Goal: Task Accomplishment & Management: Manage account settings

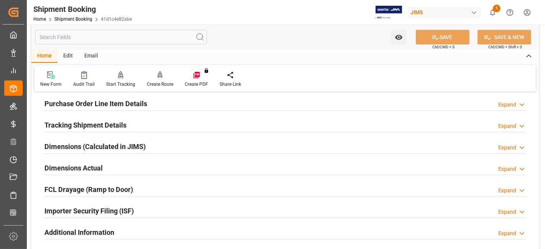
scroll to position [213, 0]
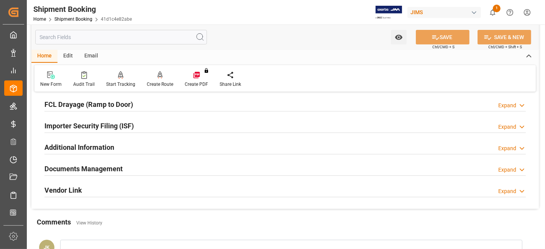
click at [74, 169] on h2 "Documents Management" at bounding box center [83, 169] width 78 height 10
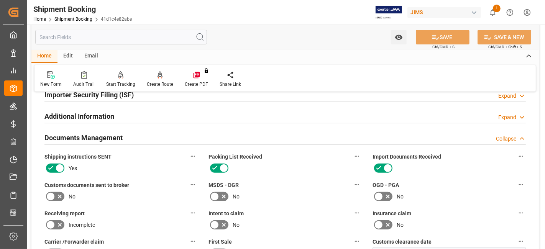
scroll to position [298, 0]
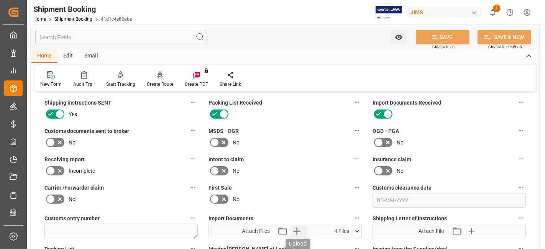
click at [296, 228] on icon "button" at bounding box center [296, 231] width 7 height 7
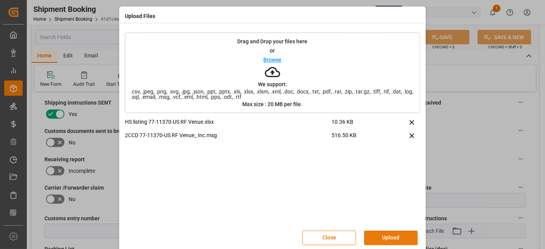
click at [386, 236] on button "Upload" at bounding box center [391, 238] width 54 height 15
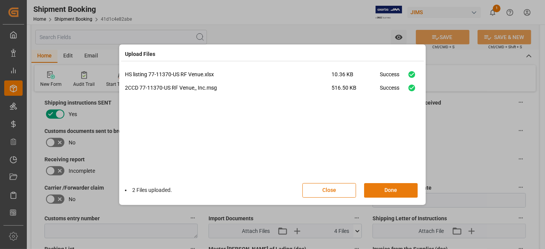
click at [381, 189] on button "Done" at bounding box center [391, 190] width 54 height 15
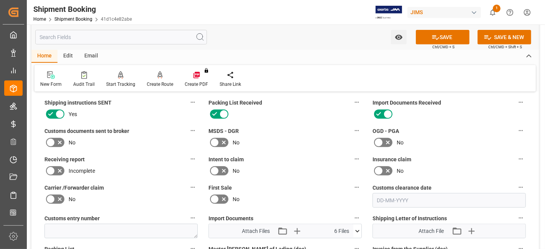
click at [61, 139] on icon at bounding box center [59, 142] width 9 height 9
click at [0, 0] on input "checkbox" at bounding box center [0, 0] width 0 height 0
click at [433, 37] on icon at bounding box center [435, 37] width 7 height 5
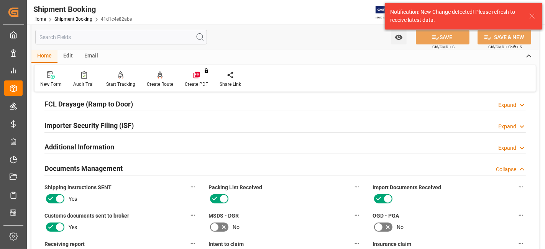
scroll to position [213, 0]
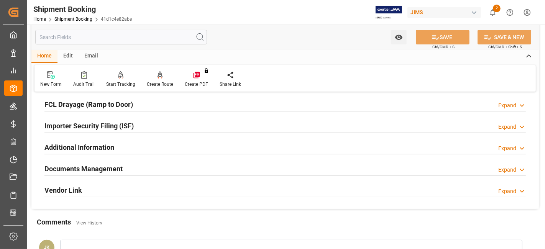
scroll to position [255, 0]
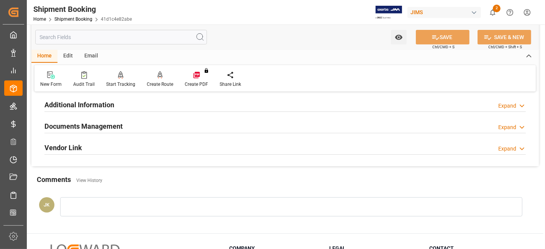
click at [161, 127] on div "Documents Management Expand" at bounding box center [285, 125] width 482 height 15
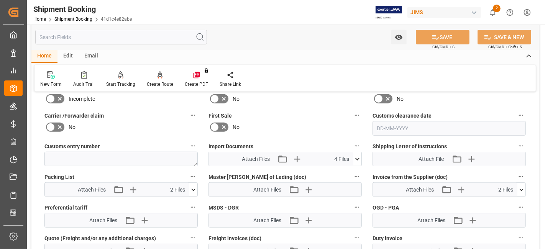
scroll to position [383, 0]
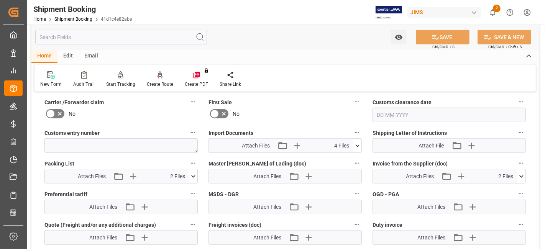
click at [299, 148] on div "Attach Files Attach existing file Upload new file 4 Files" at bounding box center [281, 146] width 145 height 14
click at [297, 142] on icon "button" at bounding box center [297, 146] width 12 height 12
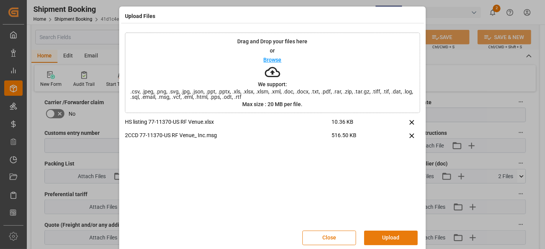
click at [390, 235] on button "Upload" at bounding box center [391, 238] width 54 height 15
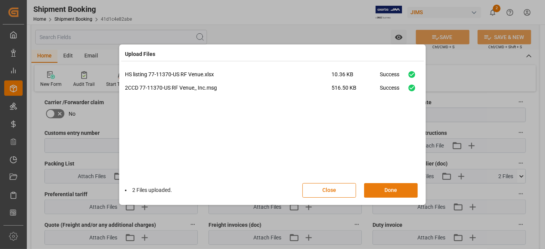
click at [386, 191] on button "Done" at bounding box center [391, 190] width 54 height 15
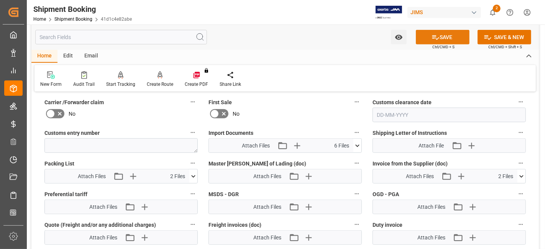
click at [428, 38] on button "SAVE" at bounding box center [443, 37] width 54 height 15
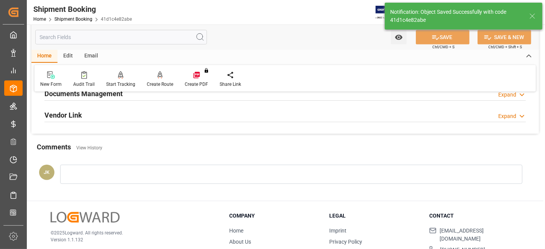
scroll to position [239, 0]
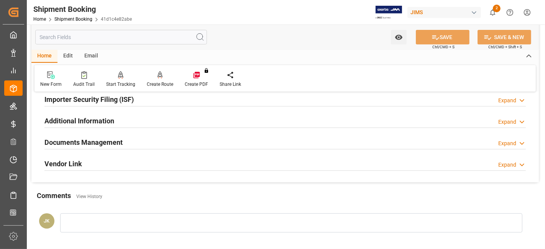
click at [102, 141] on h2 "Documents Management" at bounding box center [83, 142] width 78 height 10
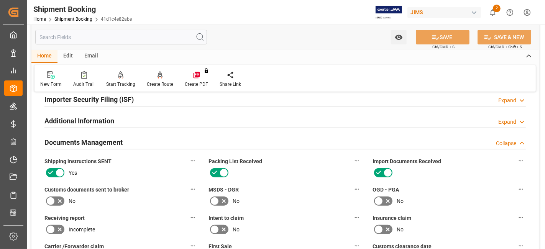
scroll to position [282, 0]
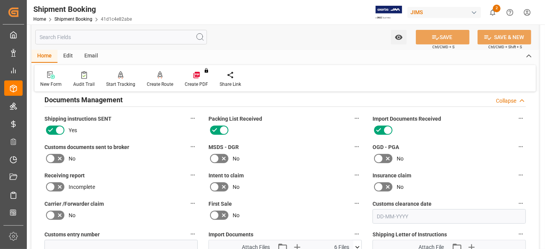
click at [58, 155] on icon at bounding box center [59, 158] width 9 height 9
click at [0, 0] on input "checkbox" at bounding box center [0, 0] width 0 height 0
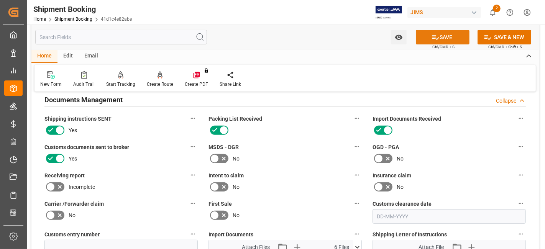
click at [440, 38] on button "SAVE" at bounding box center [443, 37] width 54 height 15
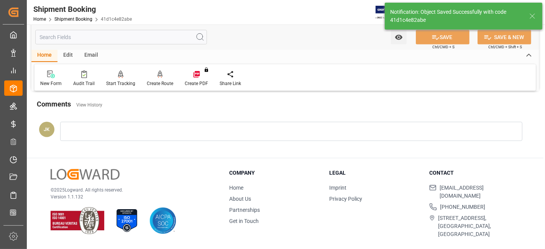
scroll to position [324, 0]
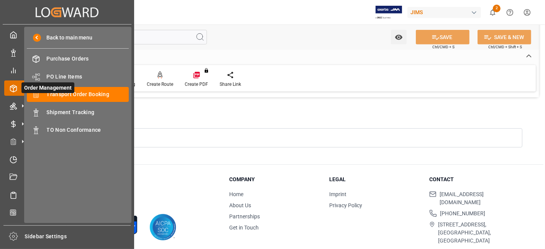
click at [67, 92] on span "Order Management" at bounding box center [47, 87] width 53 height 11
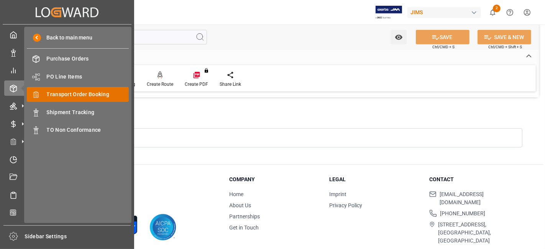
click at [98, 92] on span "Transport Order Booking" at bounding box center [88, 94] width 82 height 8
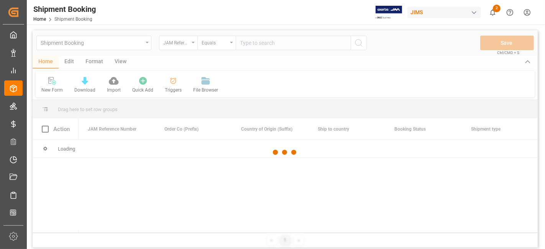
click at [255, 45] on div at bounding box center [285, 152] width 505 height 245
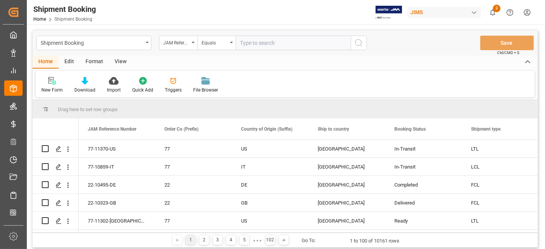
click at [254, 45] on input "text" at bounding box center [293, 43] width 115 height 15
paste input "77-11302-[GEOGRAPHIC_DATA]"
type input "77-11302-[GEOGRAPHIC_DATA]"
click at [353, 45] on button "search button" at bounding box center [359, 43] width 16 height 15
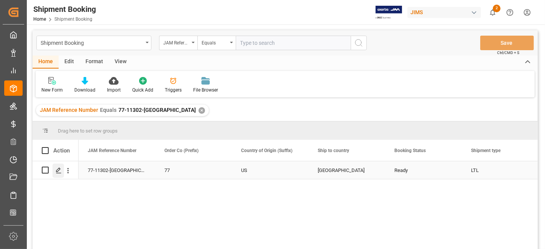
click at [60, 171] on icon "Press SPACE to select this row." at bounding box center [59, 171] width 6 height 6
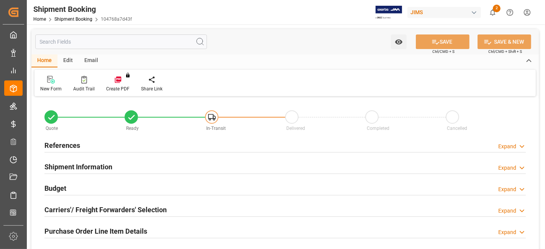
type input "0"
type input "14"
type input "[DATE]"
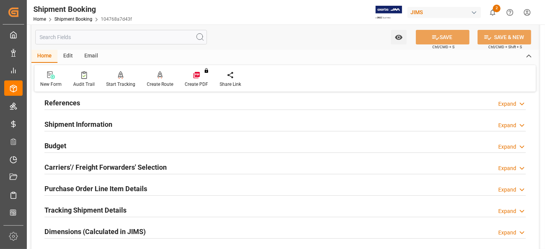
click at [86, 102] on div "References Expand" at bounding box center [285, 102] width 482 height 15
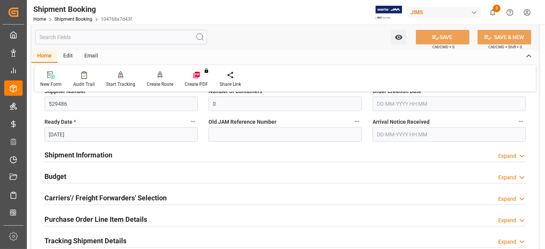
scroll to position [213, 0]
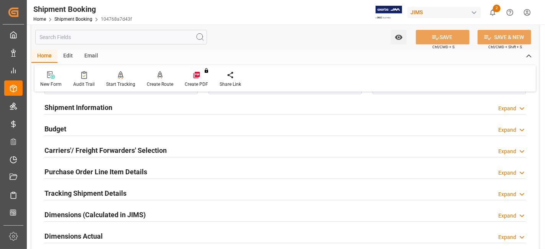
click at [105, 106] on h2 "Shipment Information" at bounding box center [78, 107] width 68 height 10
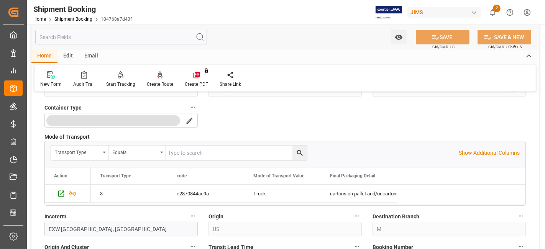
scroll to position [426, 0]
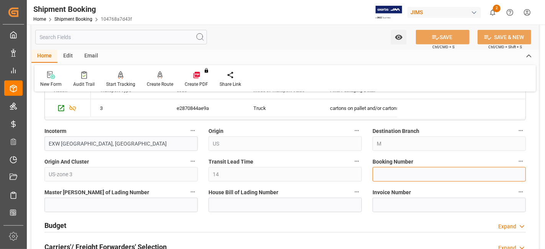
click at [377, 174] on input at bounding box center [449, 174] width 153 height 15
paste input "505-8017354"
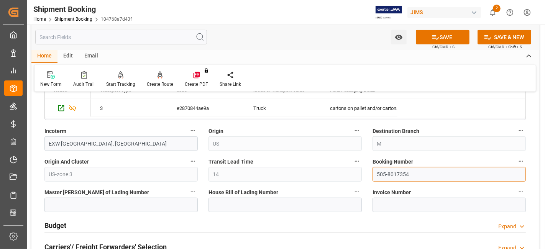
drag, startPoint x: 410, startPoint y: 172, endPoint x: 368, endPoint y: 173, distance: 41.8
click at [368, 173] on div "Booking Number 505-8017354" at bounding box center [449, 169] width 164 height 31
type input "505-8017354"
click at [447, 37] on button "SAVE" at bounding box center [443, 37] width 54 height 15
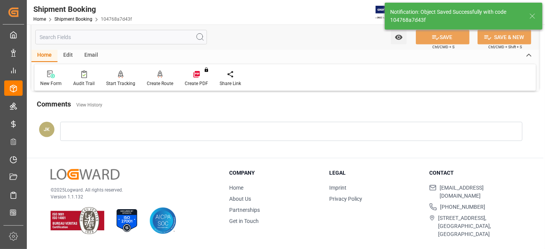
scroll to position [0, 0]
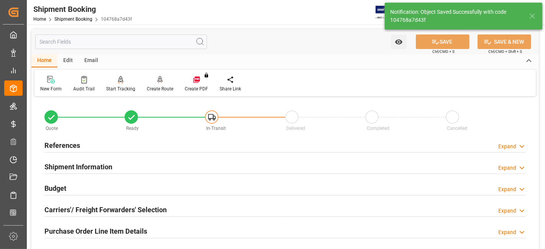
click at [69, 188] on div "Budget Expand" at bounding box center [285, 188] width 482 height 15
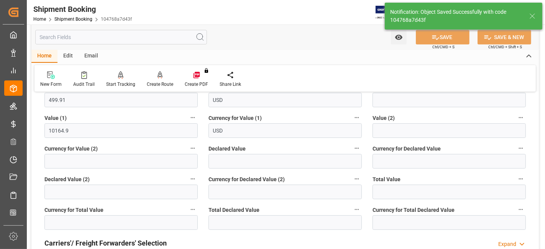
scroll to position [213, 0]
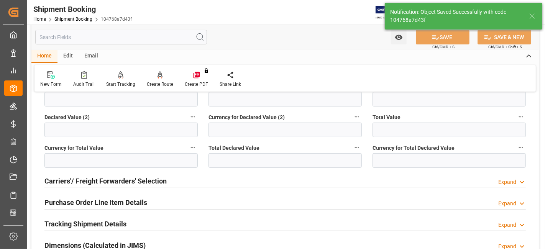
click at [107, 178] on h2 "Carriers'/ Freight Forwarders' Selection" at bounding box center [105, 181] width 122 height 10
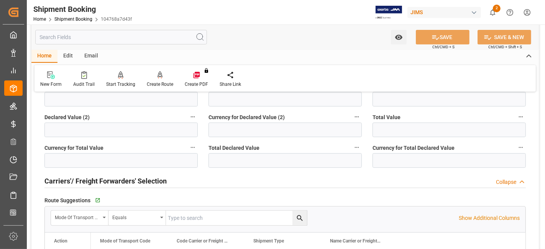
click at [107, 178] on h2 "Carriers'/ Freight Forwarders' Selection" at bounding box center [105, 181] width 122 height 10
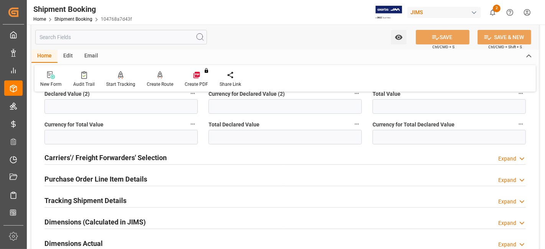
scroll to position [255, 0]
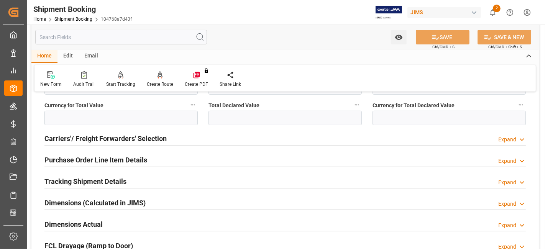
click at [115, 143] on div "Carriers'/ Freight Forwarders' Selection" at bounding box center [105, 138] width 122 height 15
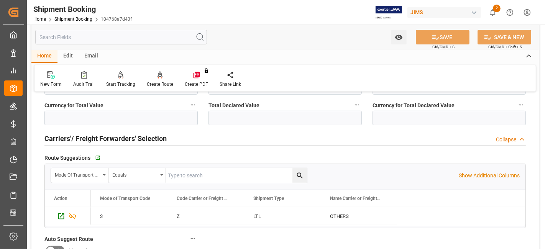
click at [115, 143] on div "Carriers'/ Freight Forwarders' Selection" at bounding box center [105, 138] width 122 height 15
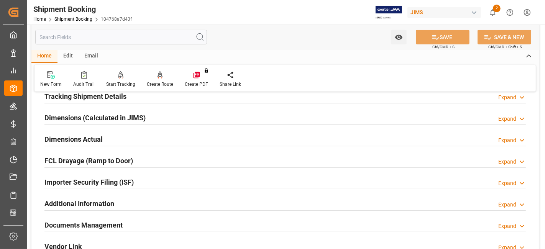
scroll to position [383, 0]
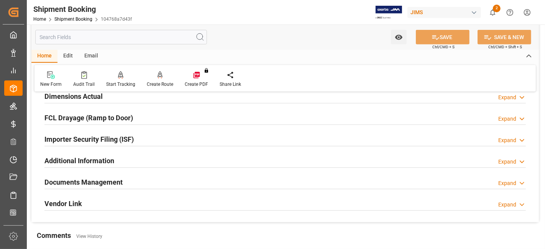
click at [114, 99] on div "Dimensions Actual Expand" at bounding box center [285, 96] width 482 height 15
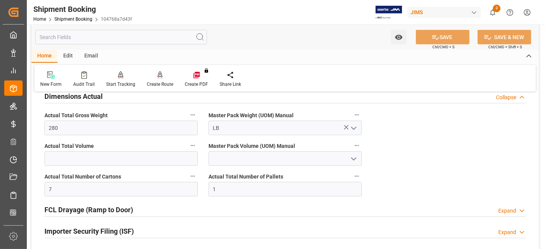
click at [114, 99] on div "Dimensions Actual Collapse" at bounding box center [285, 96] width 482 height 15
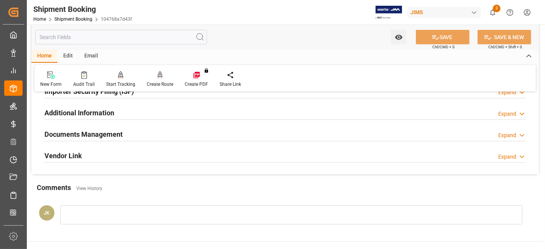
scroll to position [469, 0]
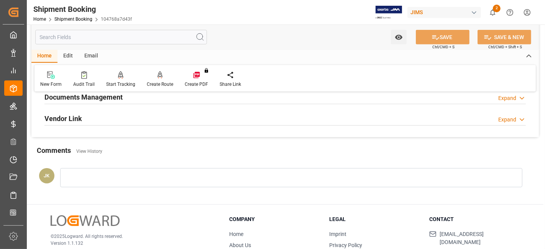
click at [127, 96] on div "Documents Management Expand" at bounding box center [285, 96] width 482 height 15
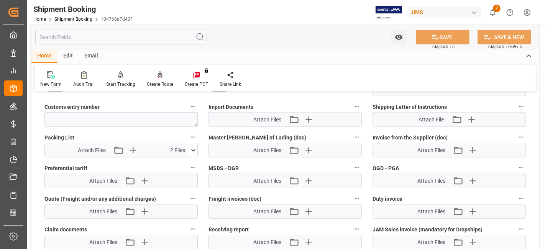
scroll to position [596, 0]
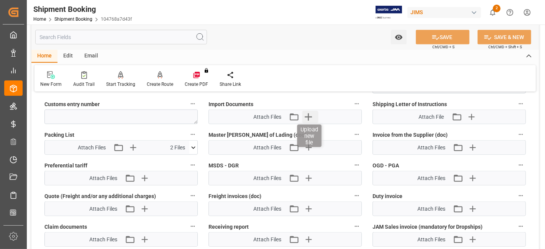
click at [307, 118] on icon "button" at bounding box center [309, 117] width 12 height 12
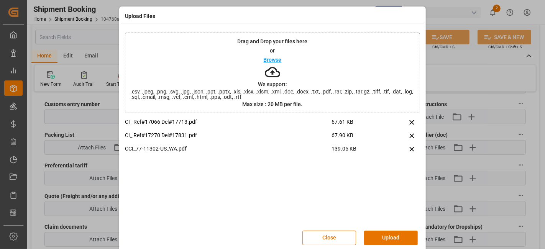
click at [392, 234] on button "Upload" at bounding box center [391, 238] width 54 height 15
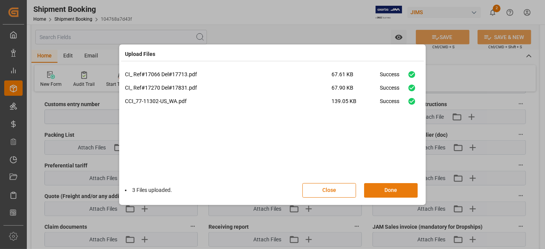
click at [390, 191] on button "Done" at bounding box center [391, 190] width 54 height 15
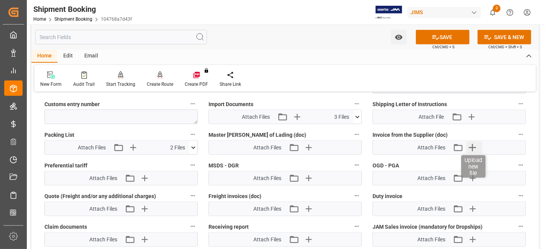
click at [469, 144] on icon "button" at bounding box center [473, 147] width 12 height 12
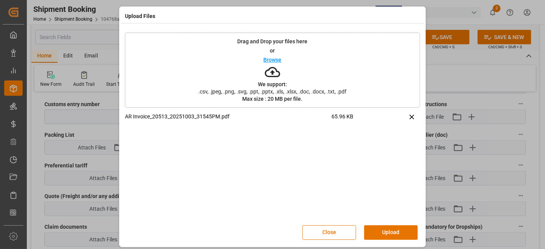
click at [390, 231] on button "Upload" at bounding box center [391, 232] width 54 height 15
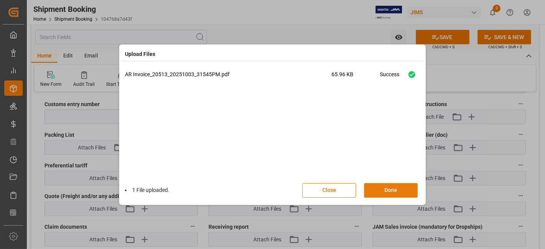
click at [390, 190] on button "Done" at bounding box center [391, 190] width 54 height 15
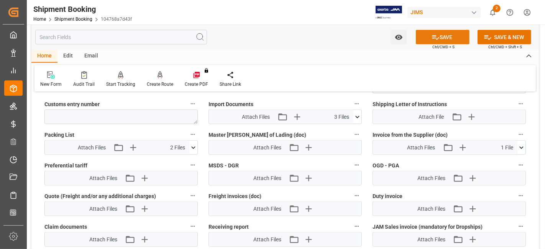
click at [433, 37] on icon at bounding box center [436, 37] width 8 height 8
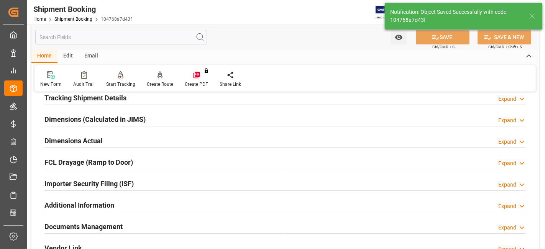
scroll to position [154, 0]
click at [122, 98] on h2 "Tracking Shipment Details" at bounding box center [85, 99] width 82 height 10
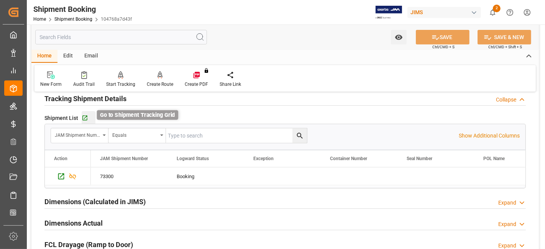
click at [86, 117] on icon "button" at bounding box center [85, 118] width 7 height 7
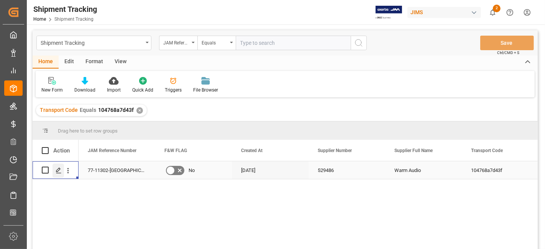
click at [58, 172] on icon "Press SPACE to select this row." at bounding box center [59, 171] width 6 height 6
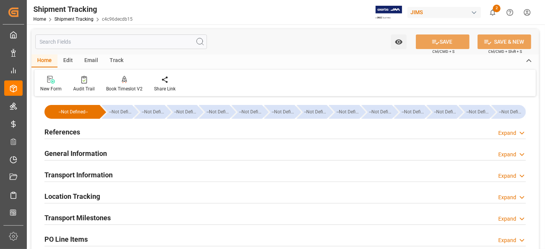
type input "[DATE]"
click at [110, 134] on div "References Expand" at bounding box center [285, 131] width 482 height 15
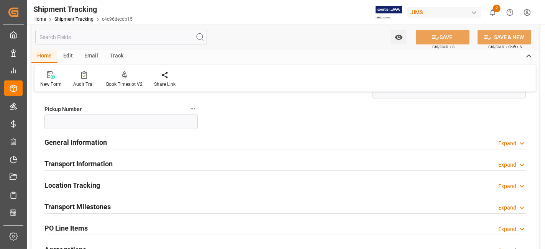
scroll to position [170, 0]
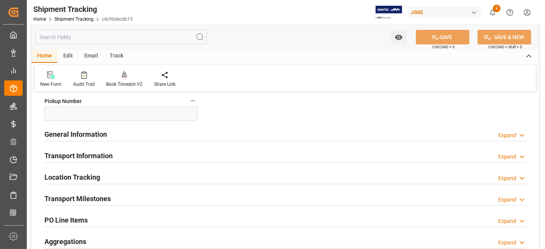
click at [110, 134] on div "General Information Expand" at bounding box center [285, 134] width 482 height 15
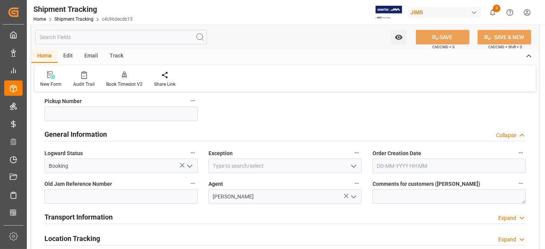
click at [110, 134] on div "General Information Collapse" at bounding box center [285, 134] width 482 height 15
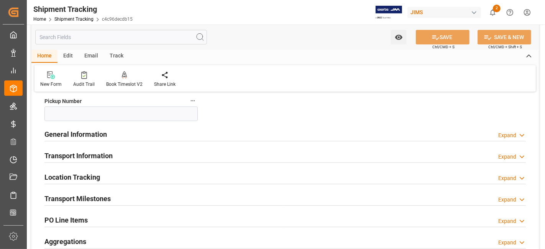
click at [114, 133] on div "General Information Expand" at bounding box center [285, 134] width 482 height 15
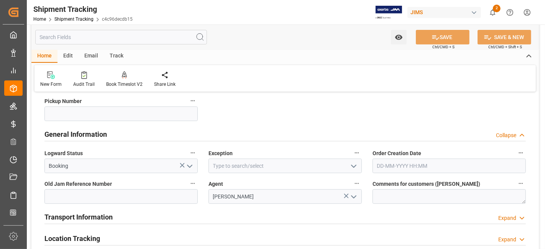
click at [114, 133] on div "General Information Collapse" at bounding box center [285, 134] width 482 height 15
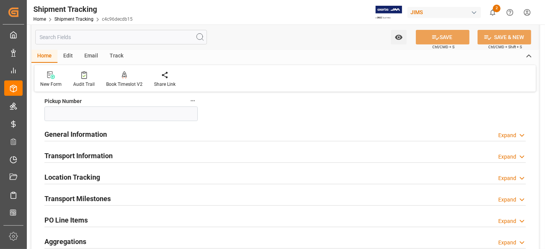
click at [114, 148] on div "Transport Information Expand" at bounding box center [285, 155] width 482 height 15
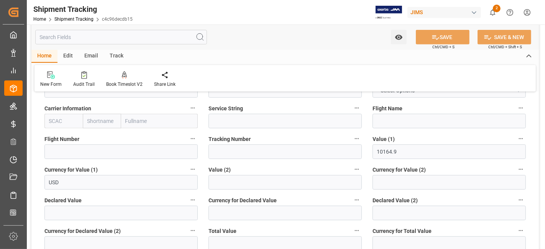
scroll to position [340, 0]
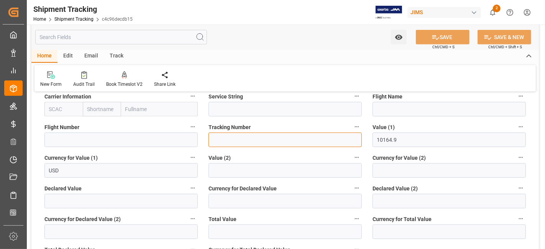
click at [221, 144] on input at bounding box center [285, 140] width 153 height 15
paste input "505-8017354"
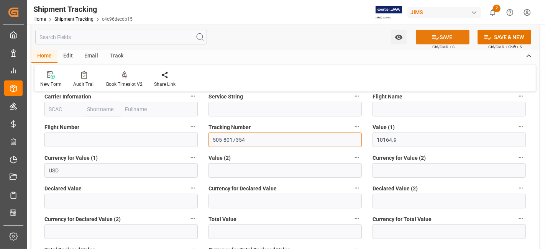
type input "505-8017354"
click at [438, 36] on icon at bounding box center [436, 37] width 8 height 8
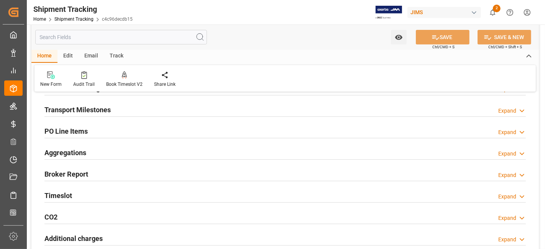
scroll to position [56, 0]
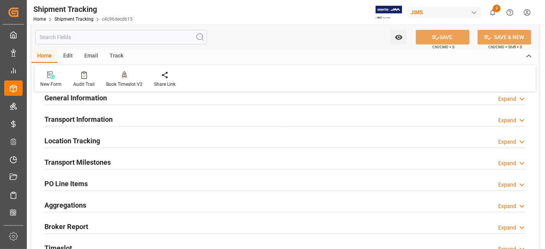
click at [123, 157] on div "Transport Milestones Expand" at bounding box center [285, 162] width 482 height 15
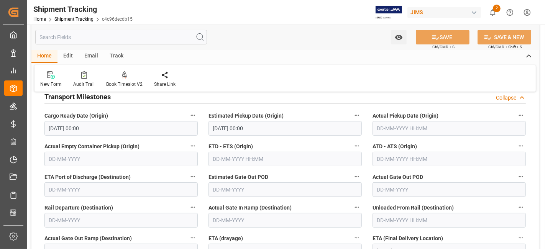
scroll to position [141, 0]
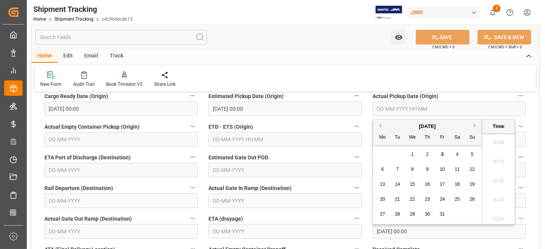
click at [409, 110] on input "text" at bounding box center [449, 109] width 153 height 15
click at [389, 155] on div "29 30 1 2 3 4 5" at bounding box center [427, 154] width 105 height 15
click at [442, 155] on span "3" at bounding box center [442, 154] width 3 height 5
type input "03-10-2025 00:00"
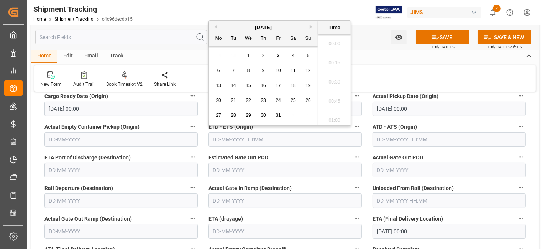
click at [256, 143] on input "text" at bounding box center [285, 139] width 153 height 15
click at [277, 57] on span "3" at bounding box center [278, 55] width 3 height 5
type input "03-10-2025 00:00"
drag, startPoint x: 169, startPoint y: 122, endPoint x: 204, endPoint y: 133, distance: 37.4
click at [168, 122] on label "Actual Empty Container Pickup (Origin)" at bounding box center [120, 127] width 153 height 11
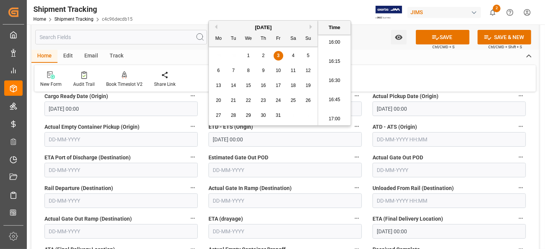
click at [188, 122] on button "Actual Empty Container Pickup (Origin)" at bounding box center [193, 127] width 10 height 10
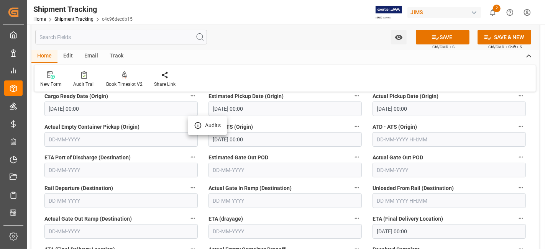
click at [425, 39] on div at bounding box center [272, 124] width 545 height 249
click at [426, 39] on button "SAVE" at bounding box center [443, 37] width 54 height 15
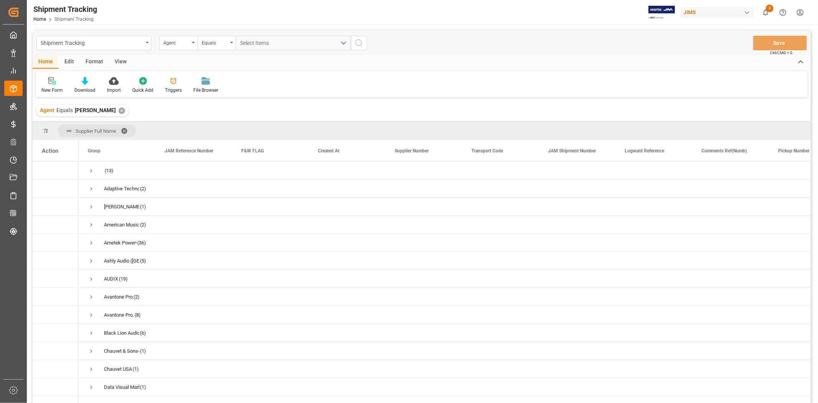
scroll to position [255, 0]
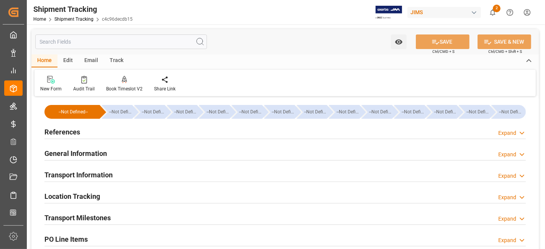
click at [68, 133] on h2 "References" at bounding box center [62, 132] width 36 height 10
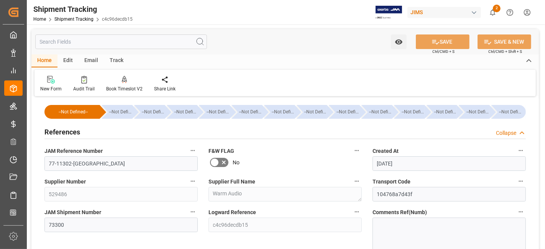
click at [68, 133] on h2 "References" at bounding box center [62, 132] width 36 height 10
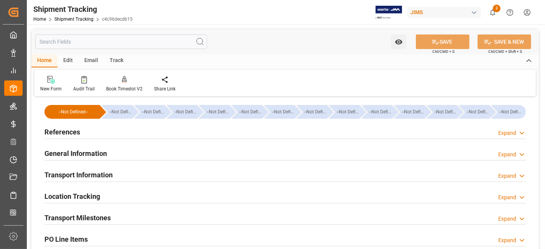
click at [91, 127] on div "References Expand" at bounding box center [285, 131] width 482 height 15
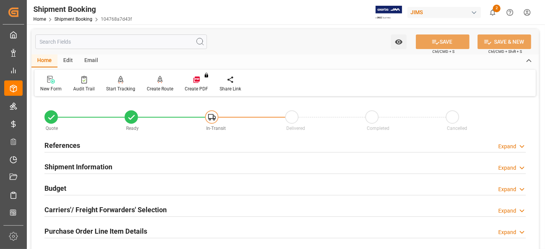
click at [84, 143] on div "References Expand" at bounding box center [285, 145] width 482 height 15
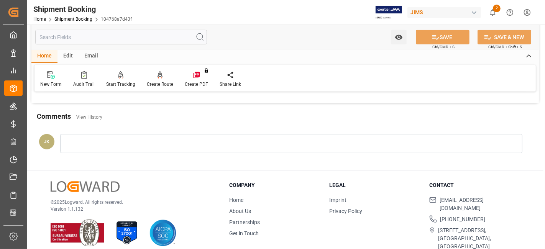
scroll to position [469, 0]
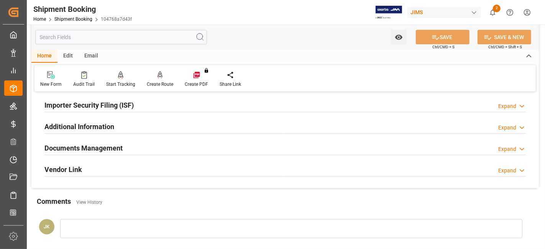
click at [100, 146] on h2 "Documents Management" at bounding box center [83, 148] width 78 height 10
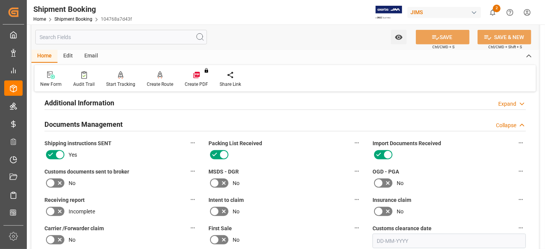
scroll to position [511, 0]
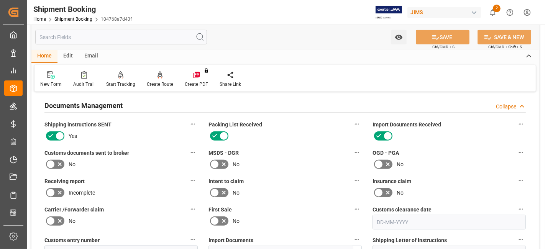
click at [60, 163] on icon at bounding box center [60, 165] width 4 height 4
click at [0, 0] on input "checkbox" at bounding box center [0, 0] width 0 height 0
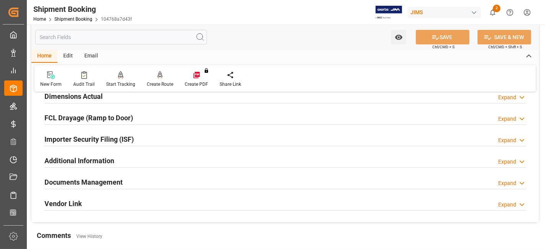
scroll to position [213, 0]
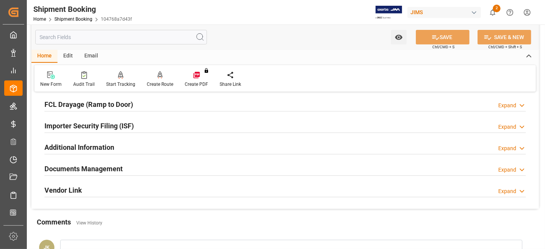
click at [74, 169] on h2 "Documents Management" at bounding box center [83, 169] width 78 height 10
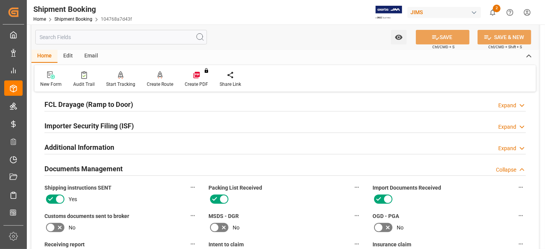
click at [60, 226] on icon at bounding box center [60, 228] width 4 height 4
click at [0, 0] on input "checkbox" at bounding box center [0, 0] width 0 height 0
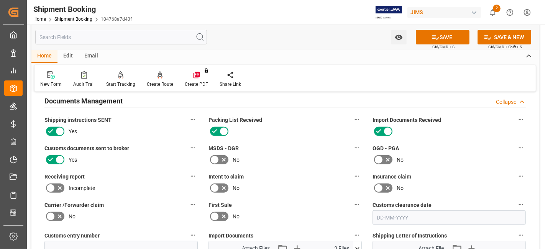
scroll to position [383, 0]
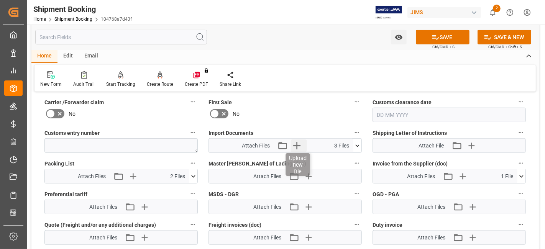
click at [297, 146] on icon "button" at bounding box center [296, 145] width 7 height 7
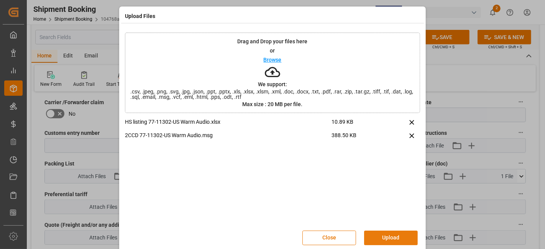
click at [398, 235] on button "Upload" at bounding box center [391, 238] width 54 height 15
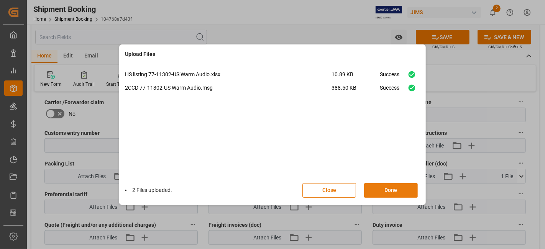
click at [388, 192] on button "Done" at bounding box center [391, 190] width 54 height 15
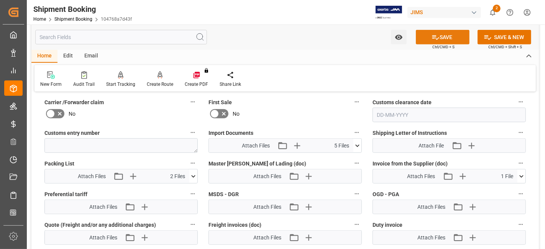
click at [437, 33] on icon at bounding box center [436, 37] width 8 height 8
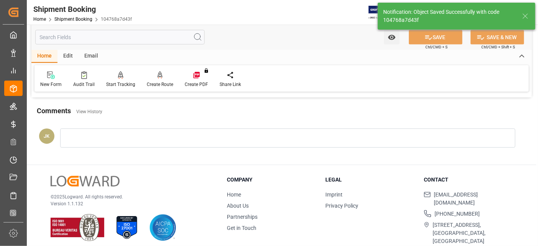
scroll to position [324, 0]
